Goal: Navigation & Orientation: Find specific page/section

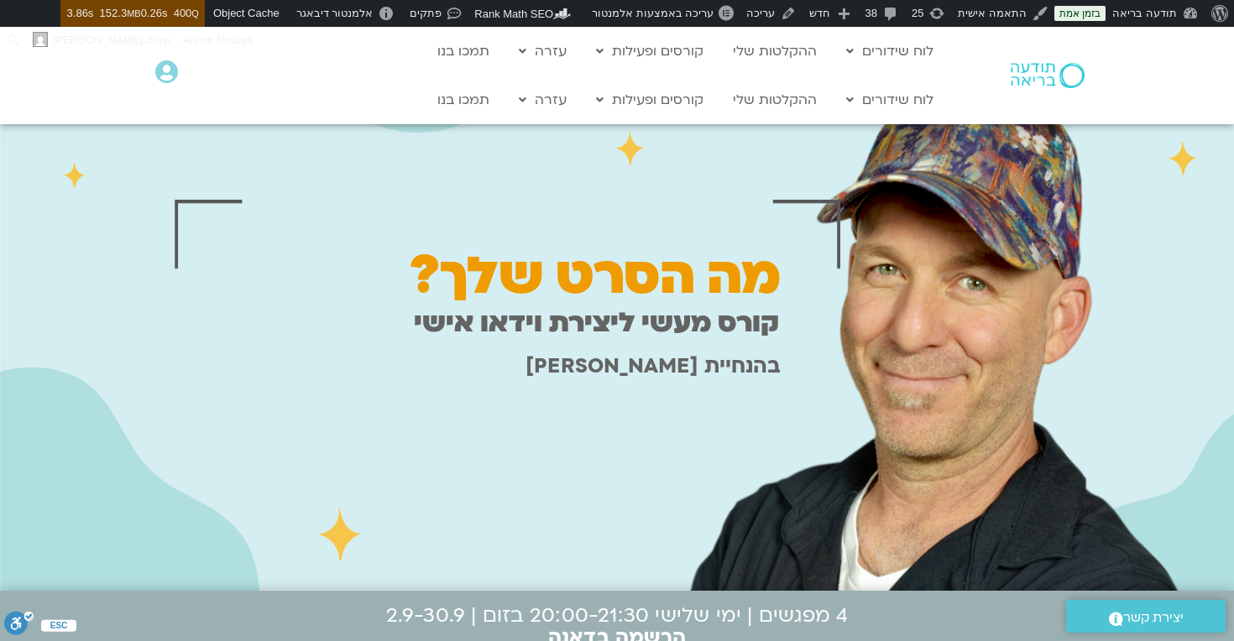
scroll to position [45, 0]
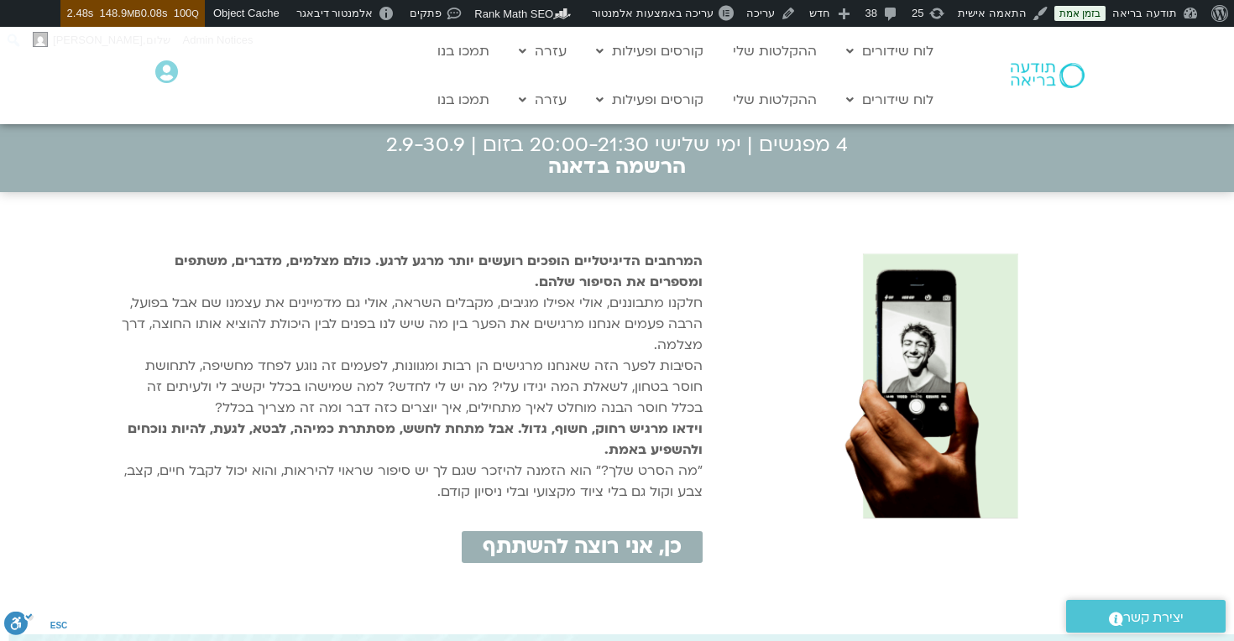
scroll to position [511, 0]
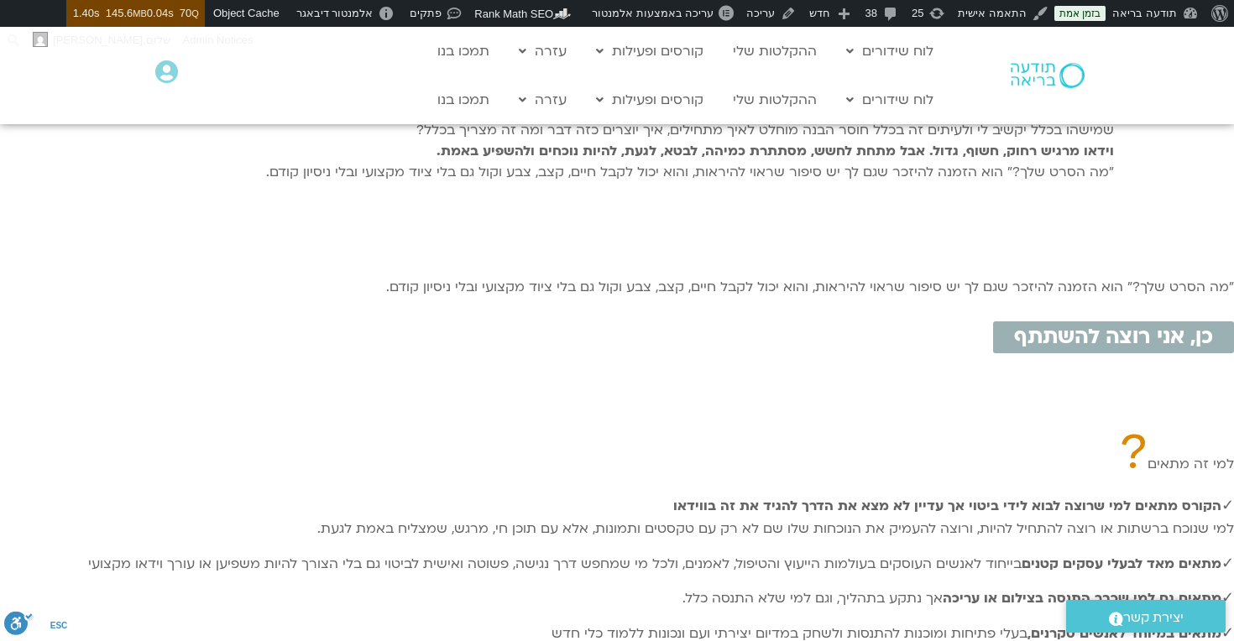
scroll to position [727, 0]
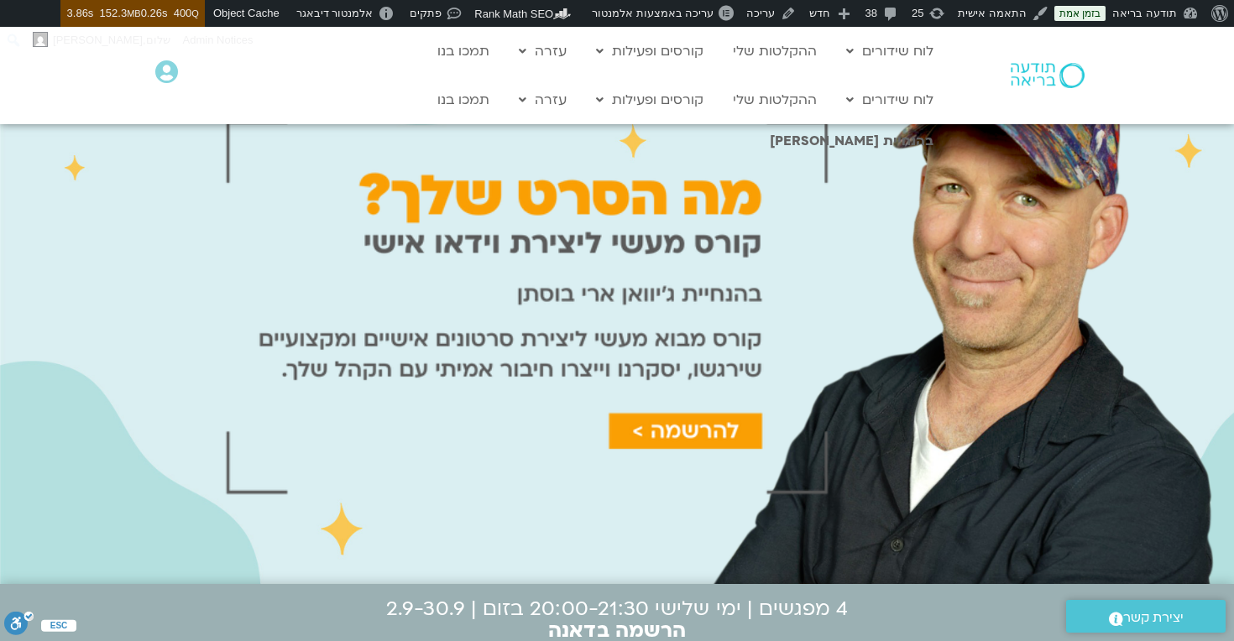
scroll to position [45, 0]
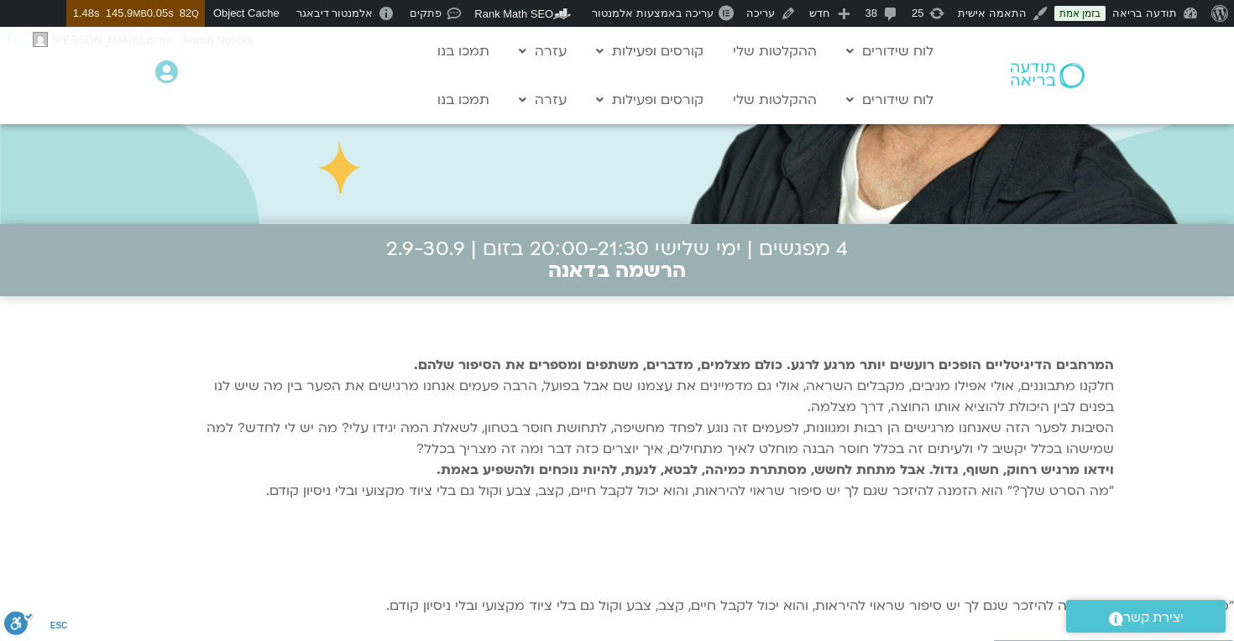
scroll to position [399, 0]
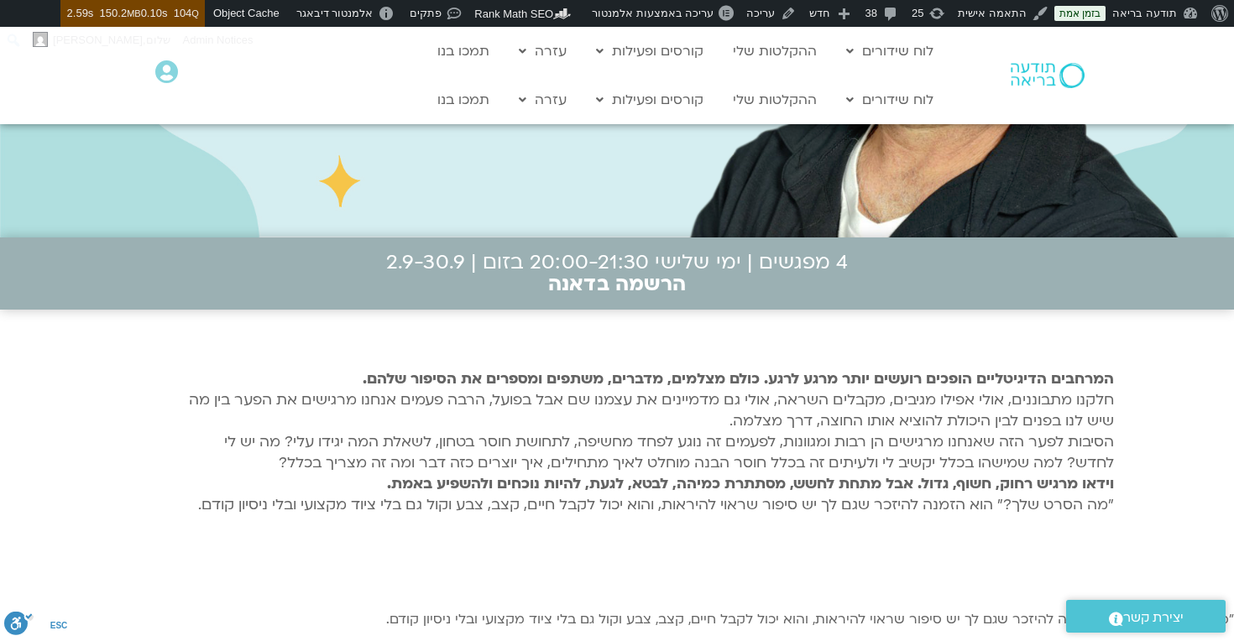
scroll to position [429, 0]
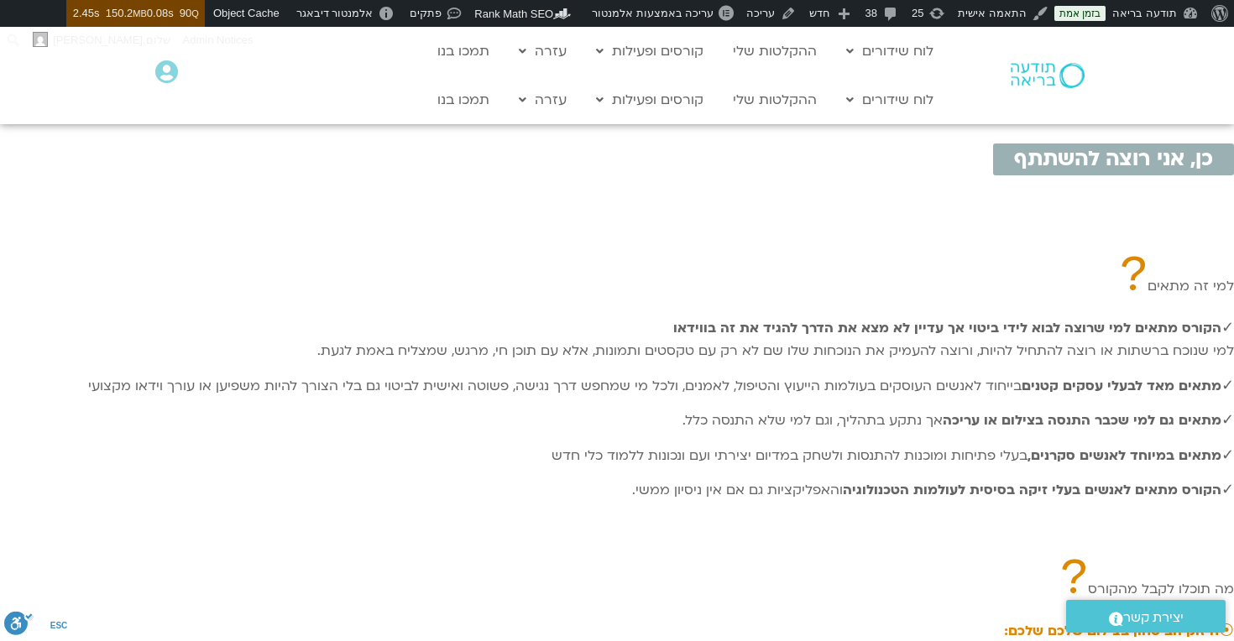
scroll to position [907, 0]
